Goal: Information Seeking & Learning: Learn about a topic

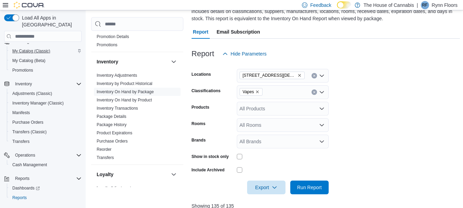
scroll to position [57, 0]
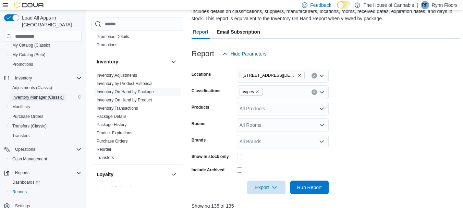
click at [37, 95] on span "Inventory Manager (Classic)" at bounding box center [37, 97] width 51 height 5
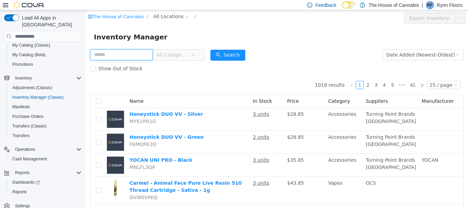
click at [103, 53] on input "text" at bounding box center [121, 54] width 63 height 11
type input "******"
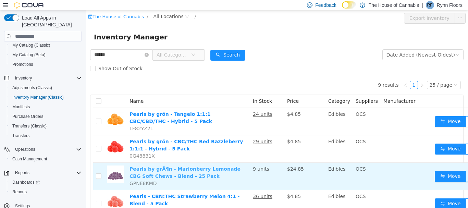
click at [168, 172] on link "Pearls by grÃ¶n - Marionberry Lemonade CBG Soft Chews - Blend - 25 Pack" at bounding box center [184, 172] width 111 height 13
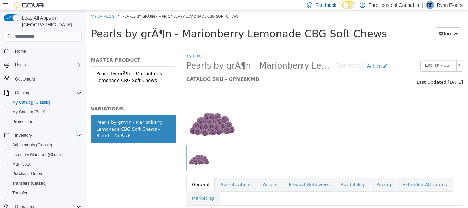
click at [235, 123] on img at bounding box center [211, 118] width 51 height 51
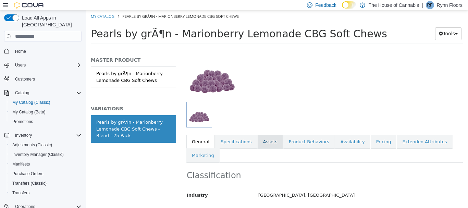
scroll to position [50, 0]
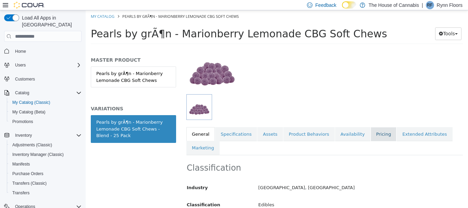
click at [371, 130] on link "Pricing" at bounding box center [384, 134] width 26 height 14
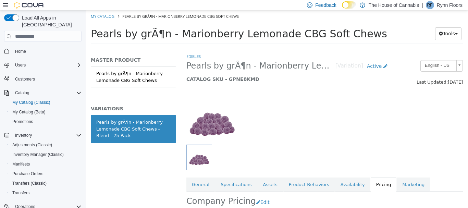
click at [323, 149] on div at bounding box center [300, 158] width 228 height 26
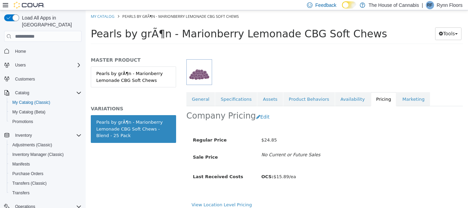
scroll to position [91, 0]
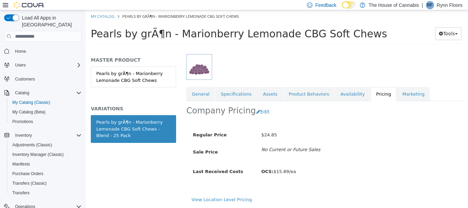
click at [240, 44] on div "Pearls by grÃ¶n - Marionberry Lemonade CBG Soft Chews Tools Move Variations Pri…" at bounding box center [277, 36] width 382 height 26
